Goal: Register for event/course: Sign up to attend an event or enroll in a course

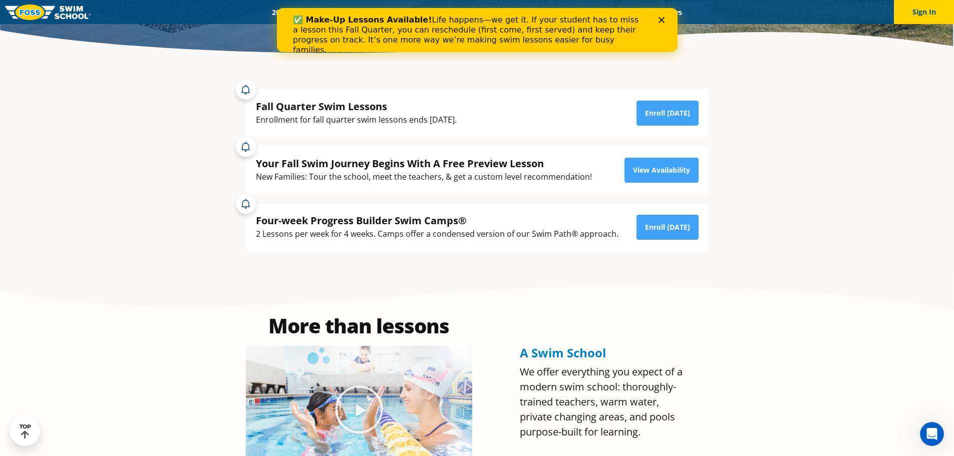
scroll to position [200, 0]
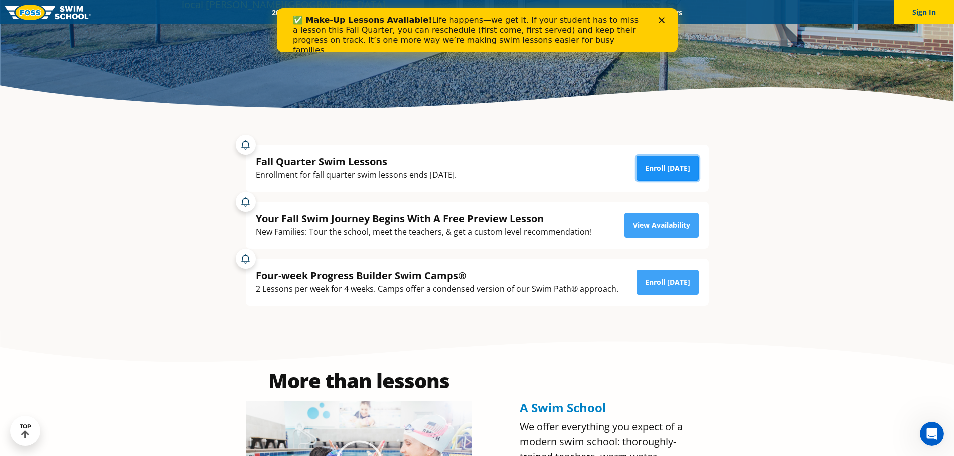
click at [674, 164] on link "Enroll [DATE]" at bounding box center [667, 168] width 62 height 25
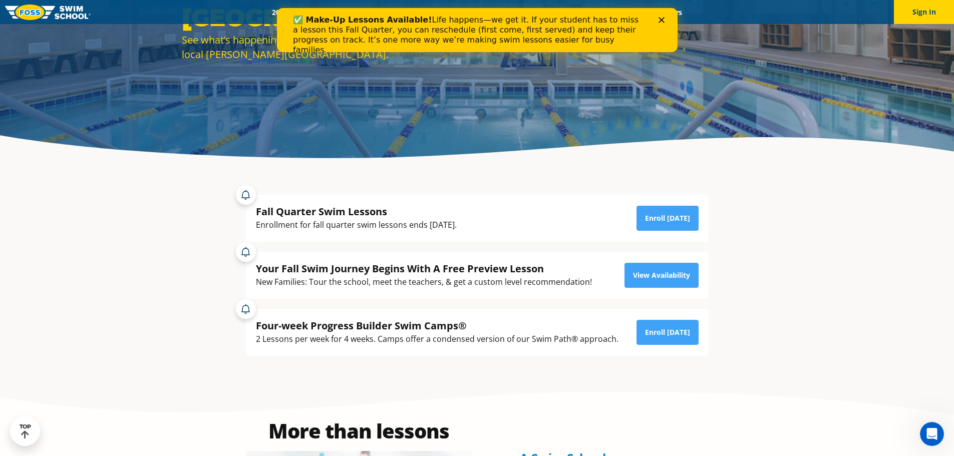
click at [658, 18] on polygon "Close" at bounding box center [661, 20] width 6 height 6
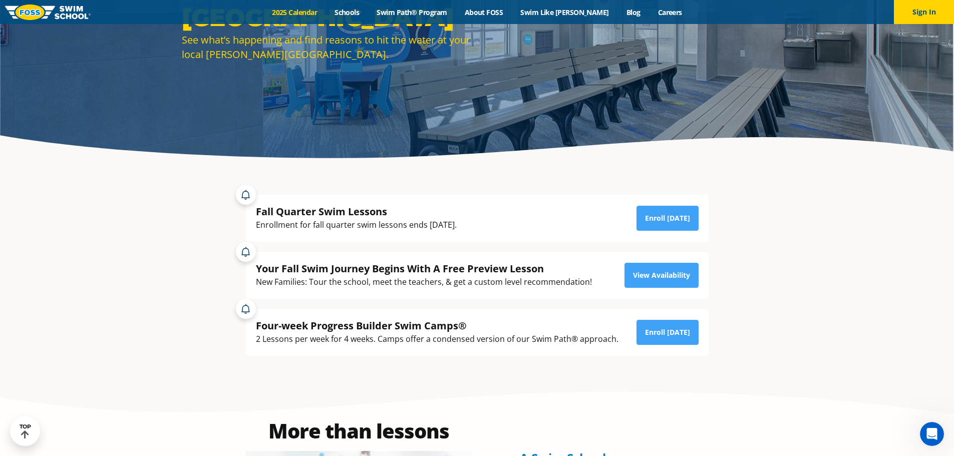
click at [314, 13] on link "2025 Calendar" at bounding box center [294, 13] width 63 height 10
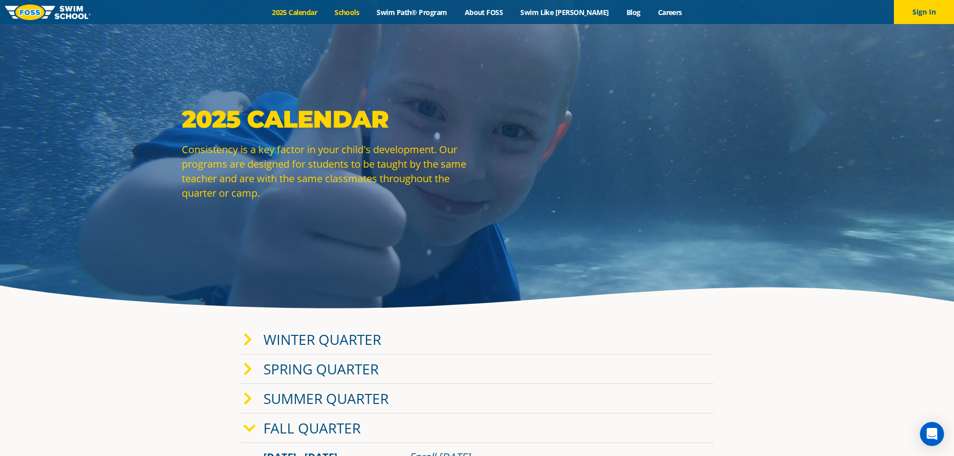
click at [367, 11] on link "Schools" at bounding box center [347, 13] width 42 height 10
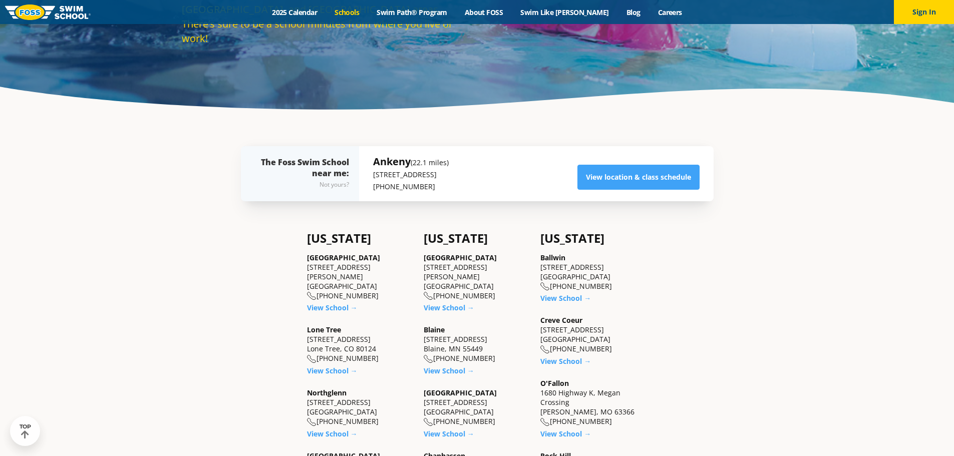
scroll to position [200, 0]
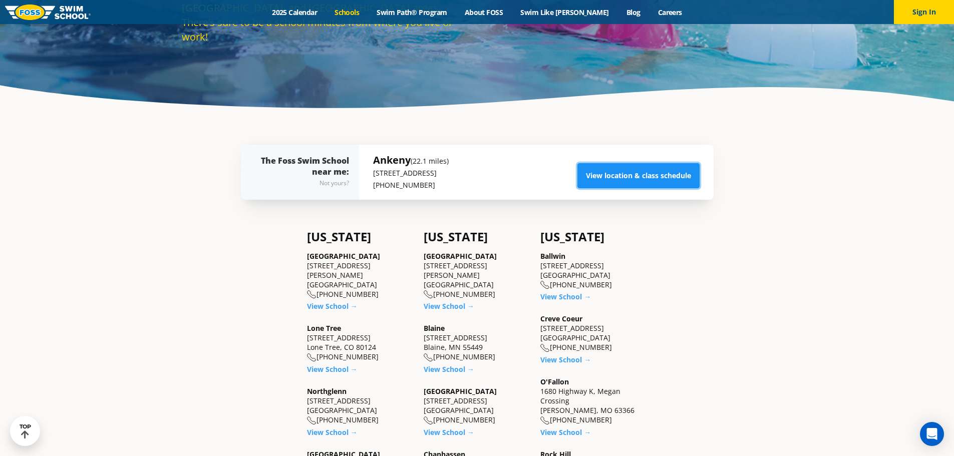
click at [643, 188] on link "View location & class schedule" at bounding box center [638, 175] width 122 height 25
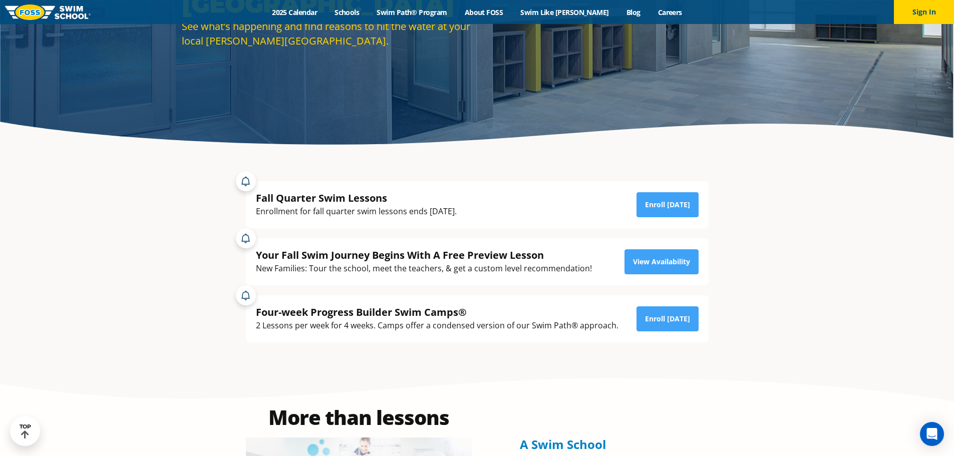
scroll to position [50, 0]
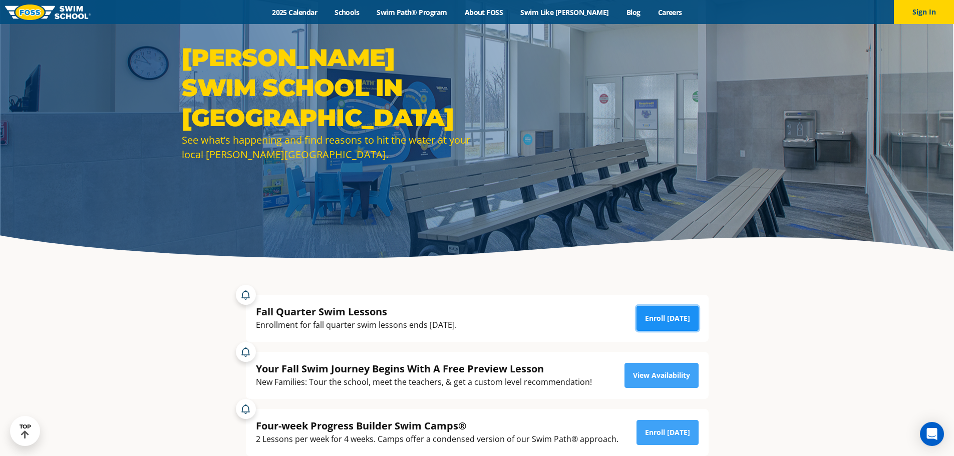
click at [666, 322] on link "Enroll Today" at bounding box center [667, 318] width 62 height 25
click at [59, 12] on img at bounding box center [48, 13] width 86 height 16
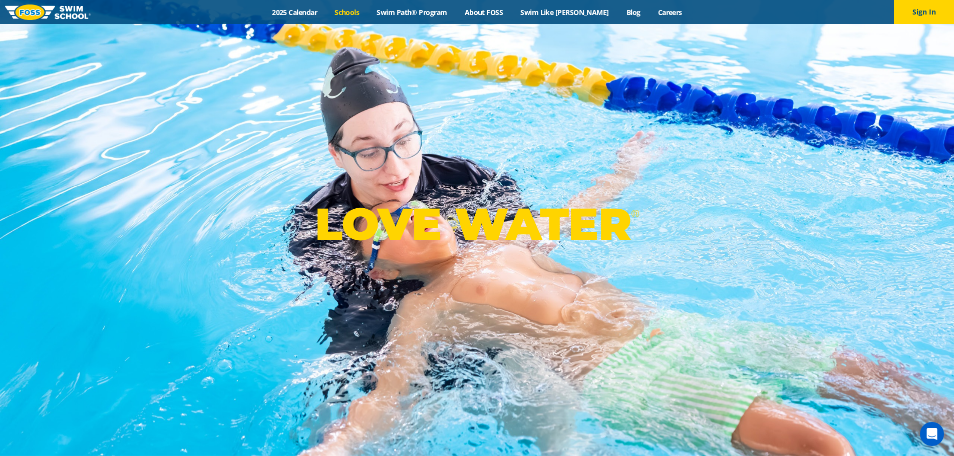
click at [368, 11] on link "Schools" at bounding box center [347, 13] width 42 height 10
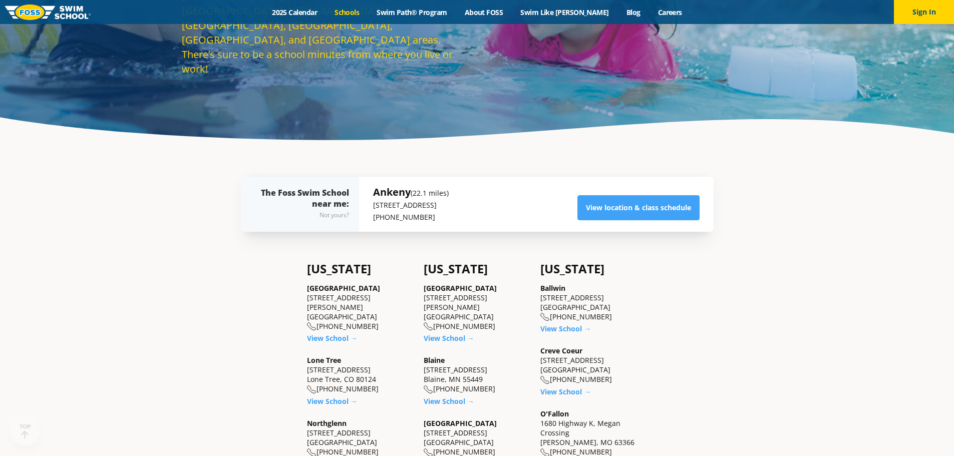
scroll to position [200, 0]
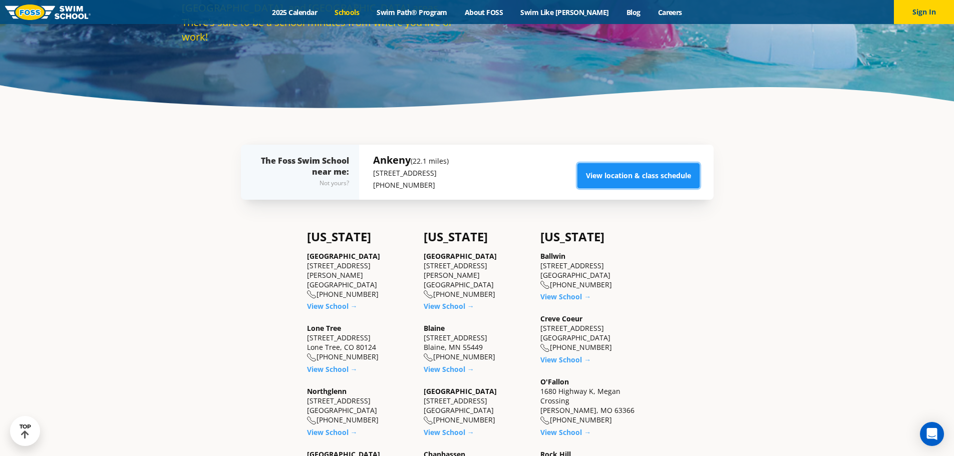
click at [620, 188] on link "View location & class schedule" at bounding box center [638, 175] width 122 height 25
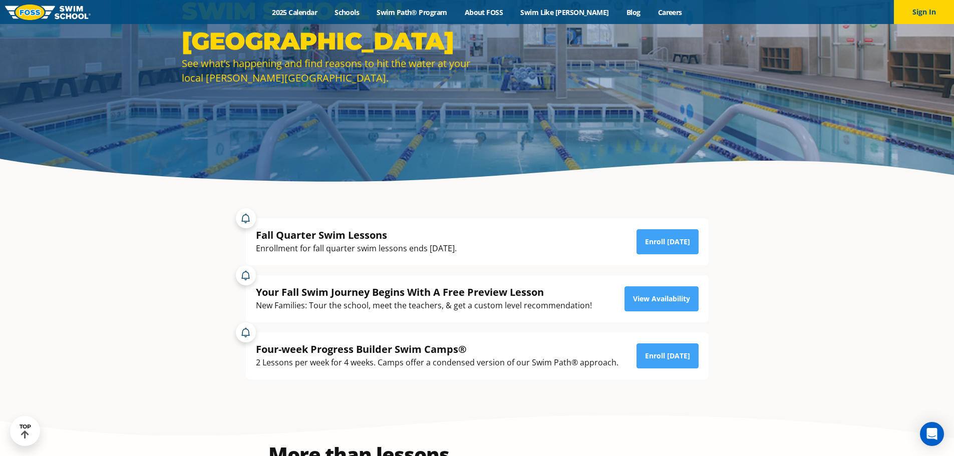
scroll to position [150, 0]
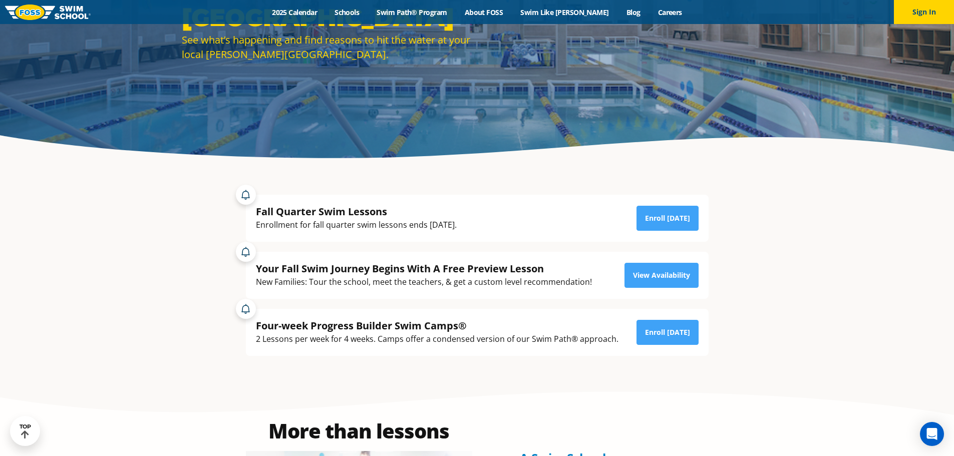
click at [245, 192] on div at bounding box center [246, 195] width 20 height 20
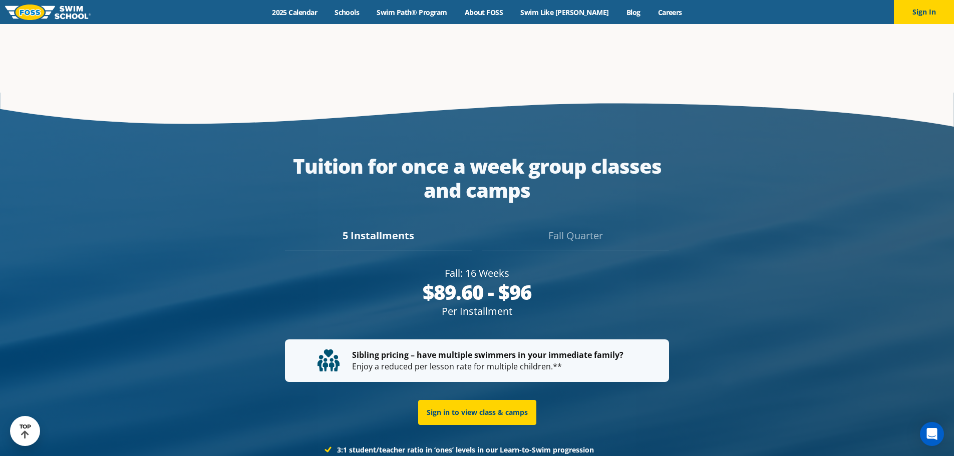
scroll to position [1816, 0]
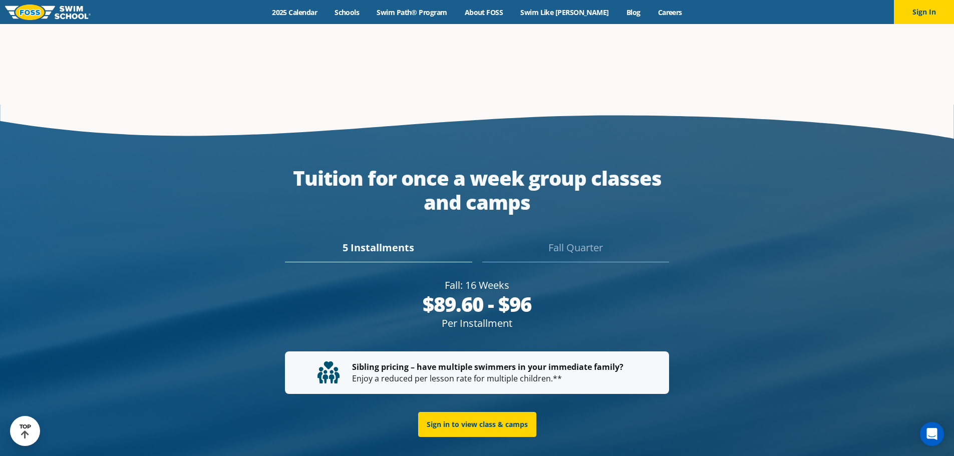
click at [586, 240] on div "Fall Quarter" at bounding box center [575, 251] width 187 height 22
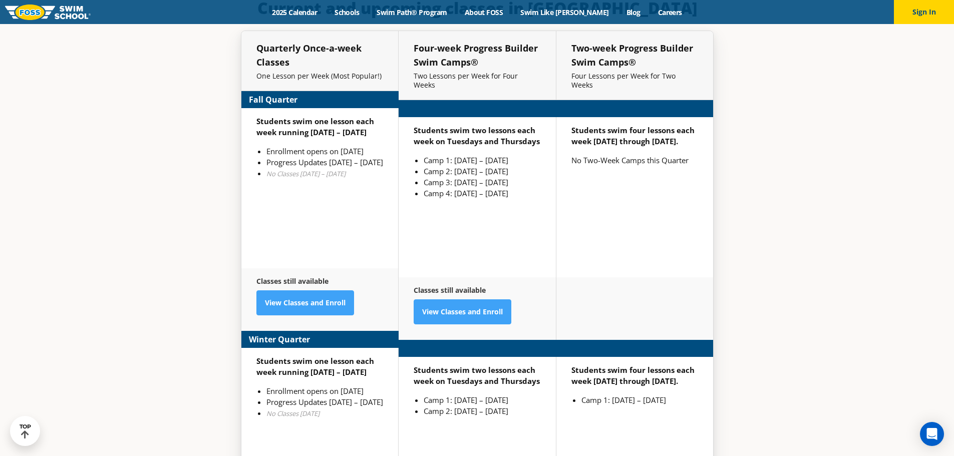
scroll to position [2467, 0]
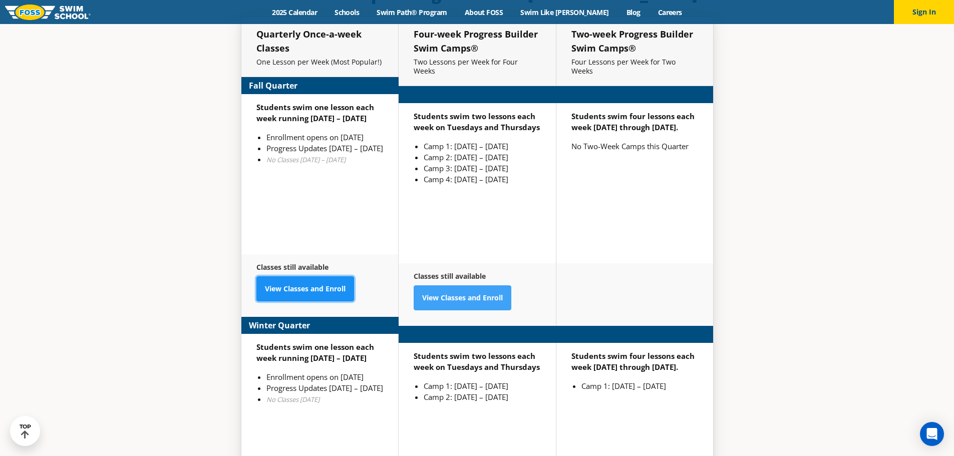
click at [307, 280] on link "View Classes and Enroll" at bounding box center [305, 288] width 98 height 25
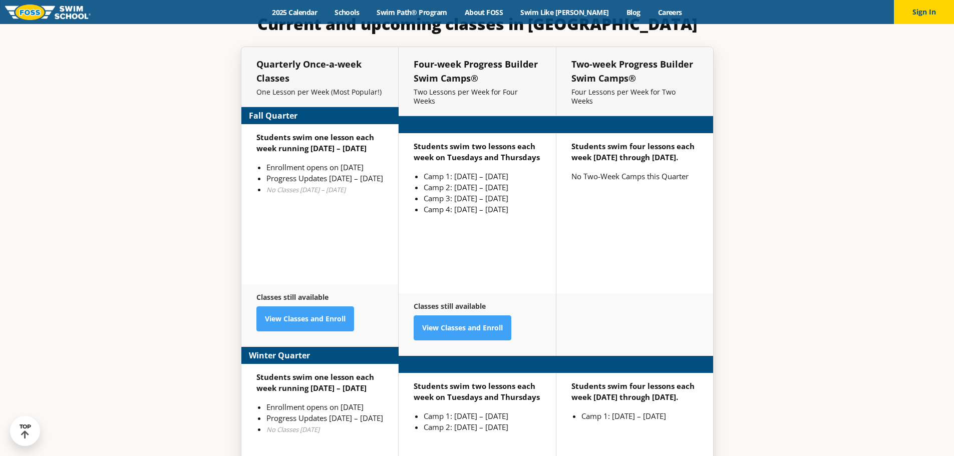
scroll to position [2467, 0]
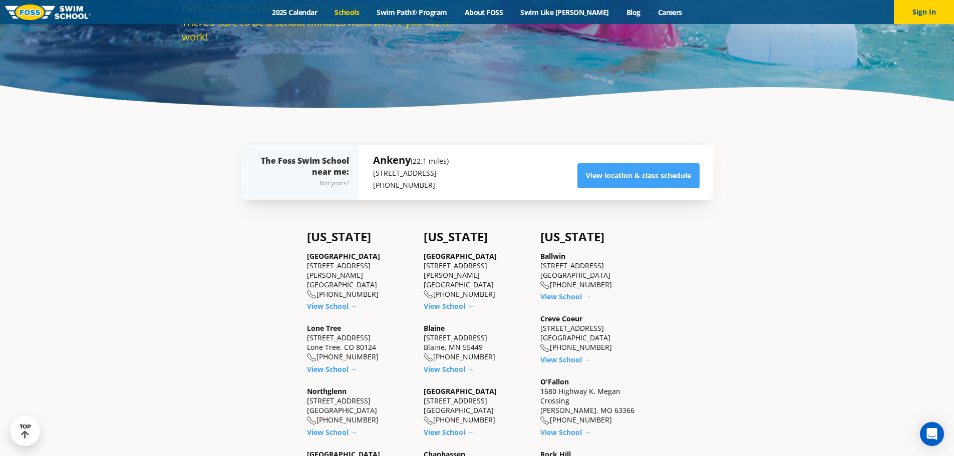
click at [659, 188] on link "View location & class schedule" at bounding box center [638, 175] width 122 height 25
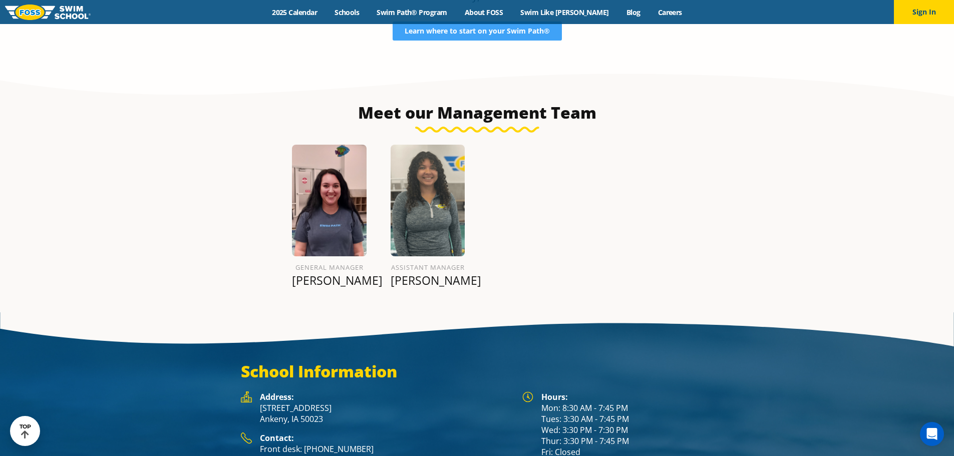
scroll to position [1202, 0]
